Goal: Information Seeking & Learning: Compare options

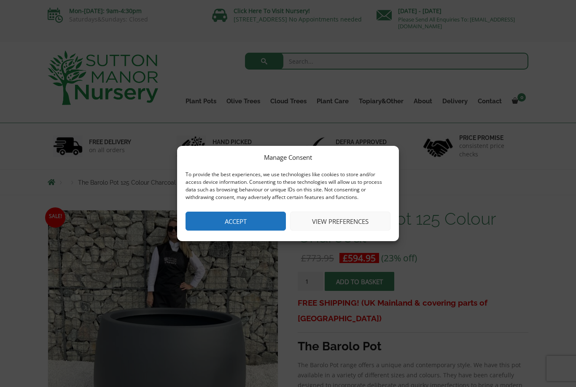
click at [340, 221] on button "View preferences" at bounding box center [340, 221] width 100 height 19
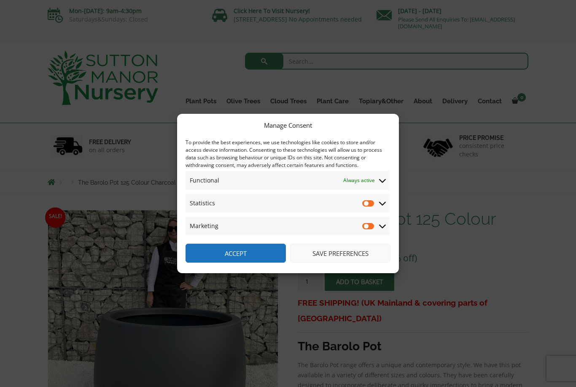
click at [375, 204] on input "Statistics" at bounding box center [368, 203] width 13 height 8
checkbox input "true"
click at [373, 225] on input "Marketing" at bounding box center [368, 226] width 13 height 8
checkbox input "true"
click at [326, 285] on div "Manage Consent To provide the best experiences, we use technologies like cookie…" at bounding box center [288, 193] width 576 height 387
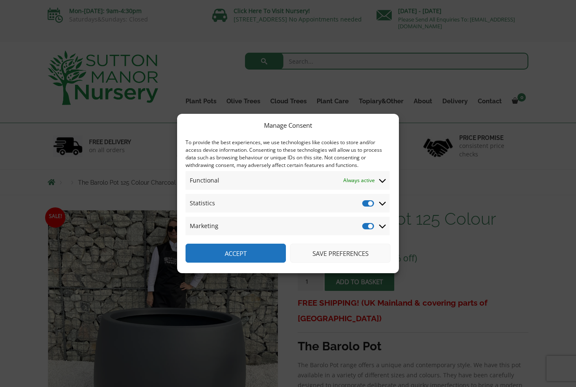
click at [325, 253] on button "Save preferences" at bounding box center [340, 253] width 100 height 19
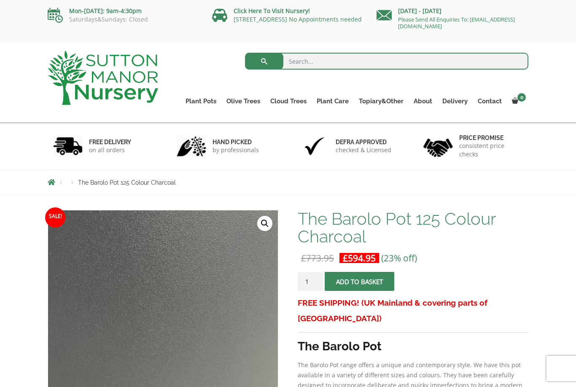
click at [0, 0] on link "The Iron Stone Pots" at bounding box center [0, 0] width 0 height 0
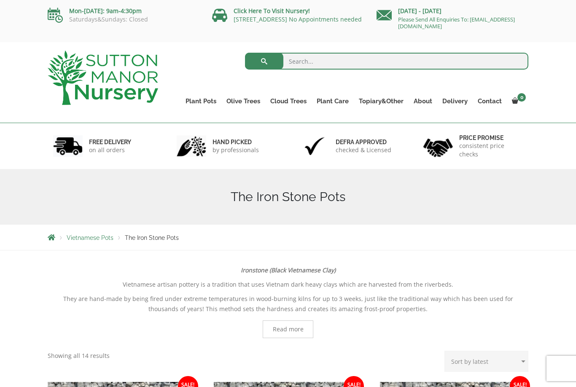
click at [154, 309] on p "They are hand-made by being fired under extreme temperatures in wood-burning ki…" at bounding box center [288, 304] width 481 height 20
click at [307, 61] on input "search" at bounding box center [387, 61] width 284 height 17
type input "Giant pots"
click at [264, 61] on button "submit" at bounding box center [264, 61] width 38 height 17
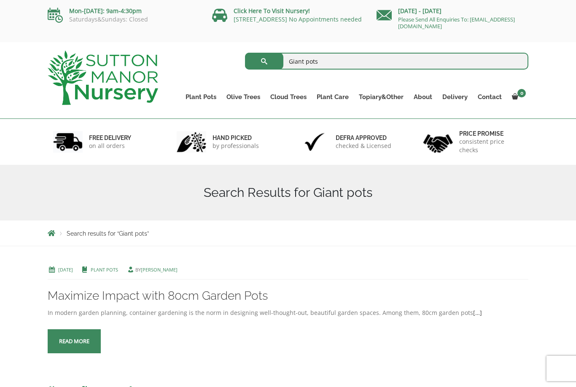
click at [0, 0] on link "Big Bell Pots" at bounding box center [0, 0] width 0 height 0
click at [0, 0] on link "The Atlantis Pots" at bounding box center [0, 0] width 0 height 0
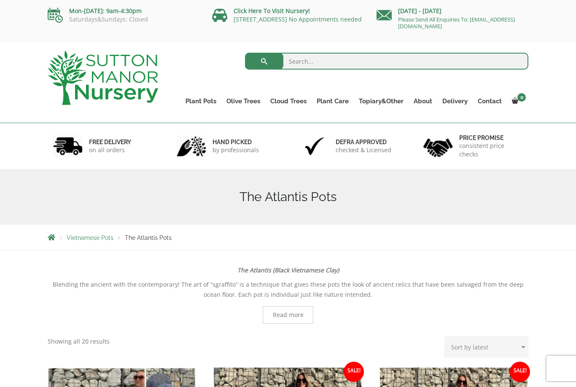
click at [0, 0] on link "The Brunello Pots" at bounding box center [0, 0] width 0 height 0
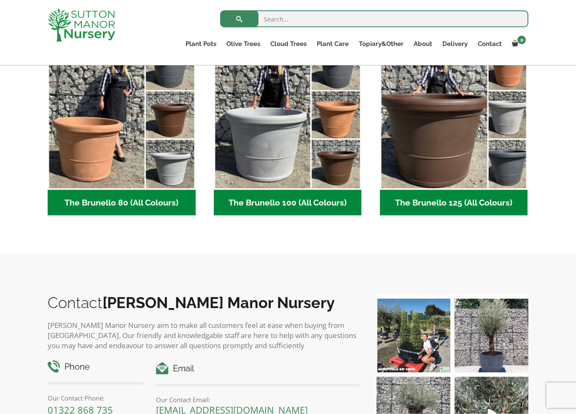
scroll to position [246, 0]
click at [424, 160] on img "Visit product category The Brunello 125 (All Colours)" at bounding box center [454, 115] width 148 height 148
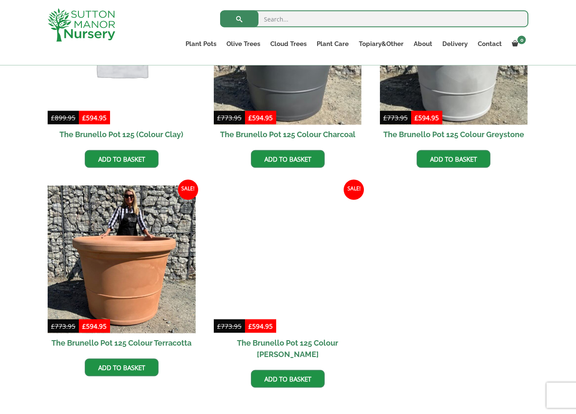
scroll to position [330, 0]
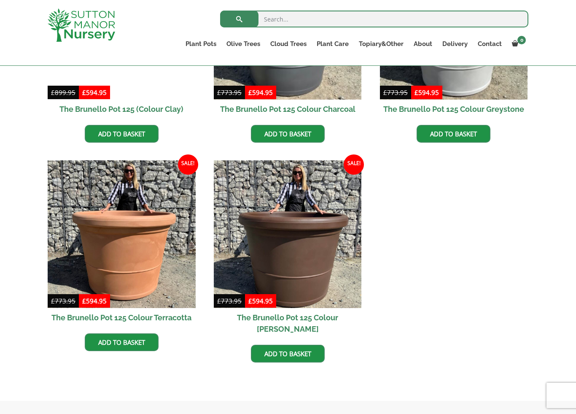
click at [273, 241] on img at bounding box center [288, 234] width 148 height 148
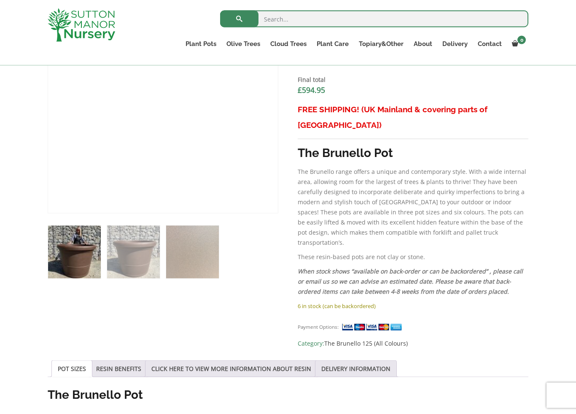
scroll to position [346, 0]
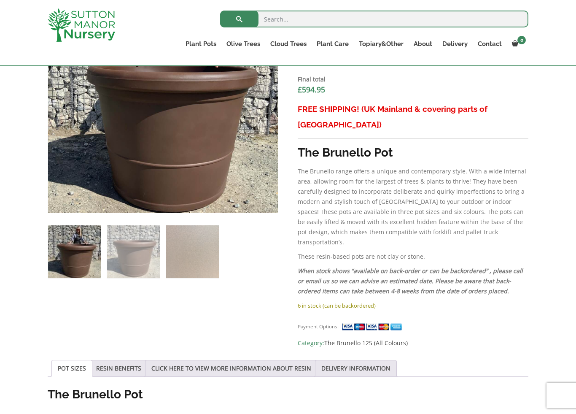
click at [239, 360] on link "CLICK HERE TO VIEW MORE INFORMATION ABOUT RESIN" at bounding box center [231, 368] width 160 height 16
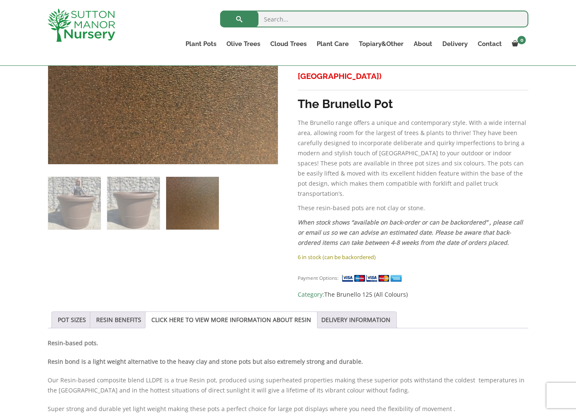
scroll to position [431, 0]
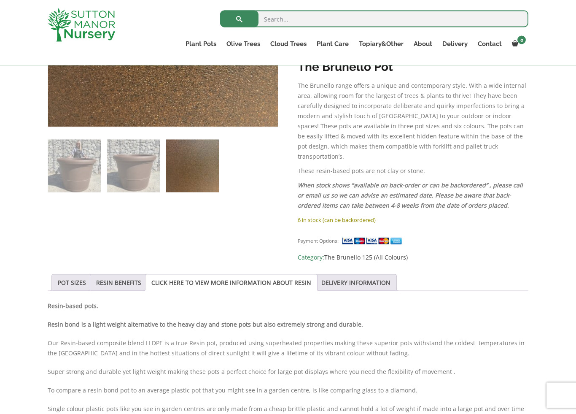
click at [68, 275] on link "POT SIZES" at bounding box center [72, 283] width 28 height 16
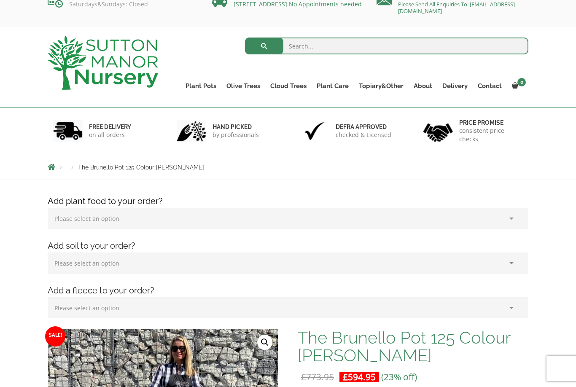
scroll to position [0, 0]
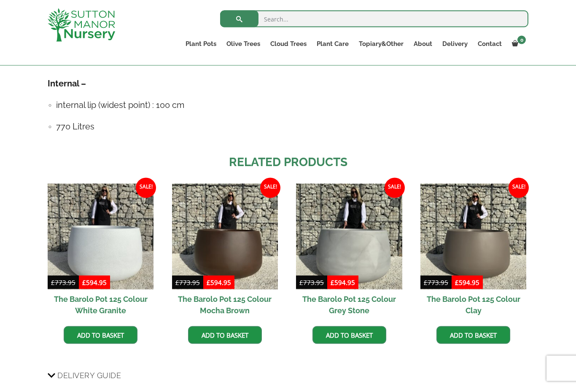
scroll to position [598, 0]
click at [466, 246] on img at bounding box center [473, 236] width 106 height 106
